Goal: Task Accomplishment & Management: Manage account settings

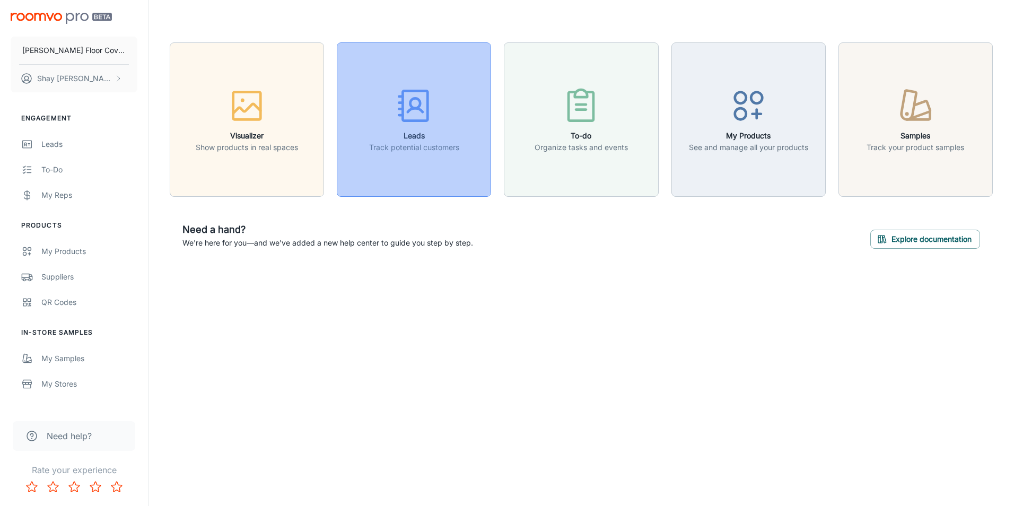
click at [443, 134] on h6 "Leads" at bounding box center [414, 136] width 90 height 12
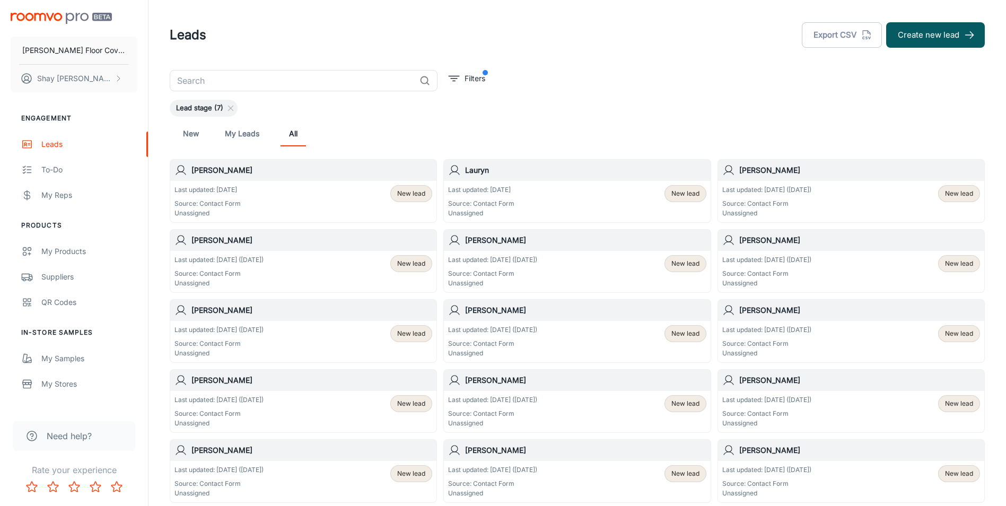
click at [558, 184] on div "Last updated: [DATE] Source: Contact Form Unassigned New lead" at bounding box center [577, 201] width 266 height 41
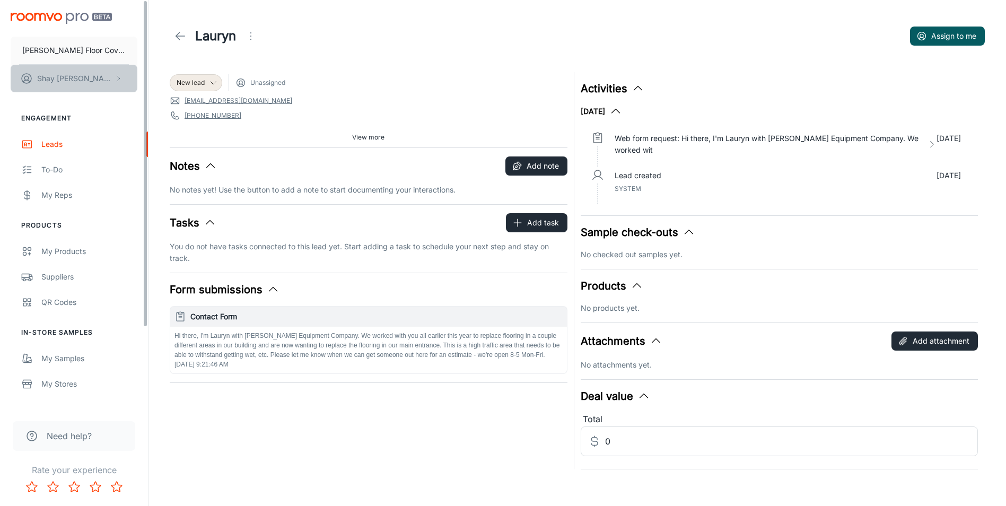
click at [125, 76] on button "[PERSON_NAME]" at bounding box center [74, 79] width 127 height 28
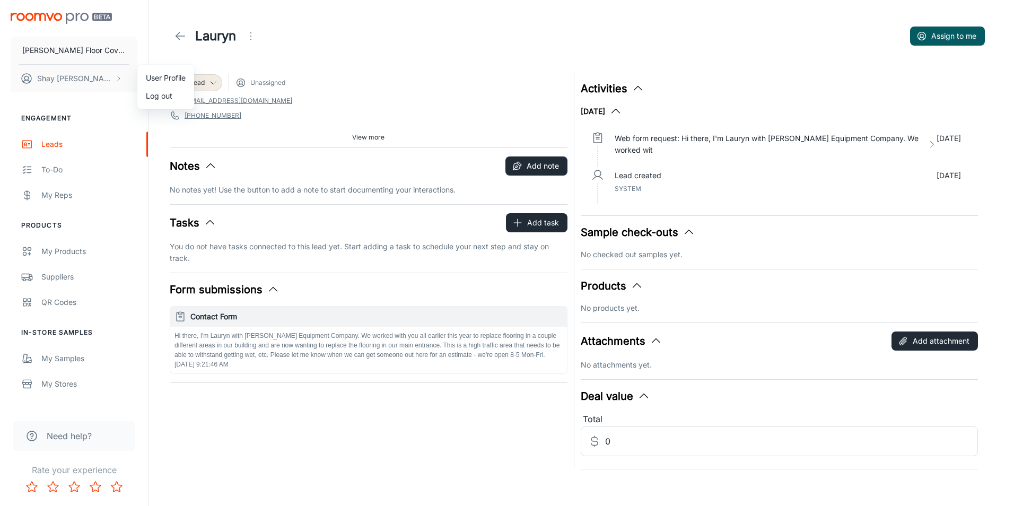
click at [150, 94] on li "Log out" at bounding box center [165, 96] width 57 height 18
